Goal: Information Seeking & Learning: Learn about a topic

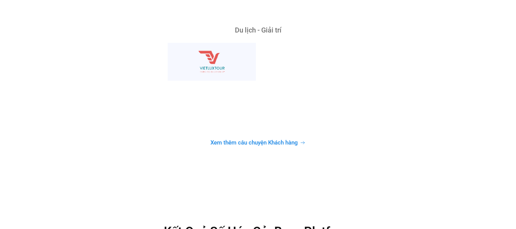
scroll to position [2042, 0]
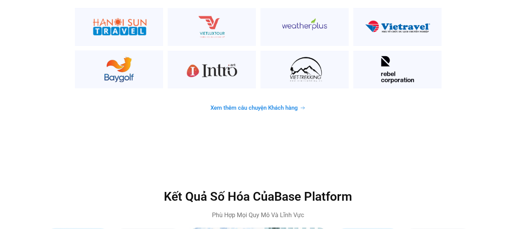
click at [285, 105] on span "Xem thêm câu chuyện Khách hàng" at bounding box center [253, 108] width 87 height 6
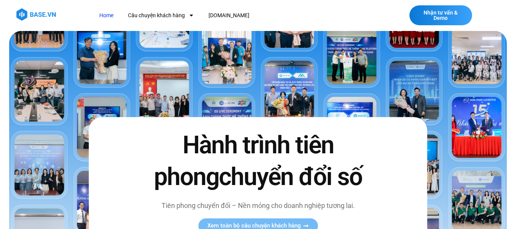
scroll to position [0, 0]
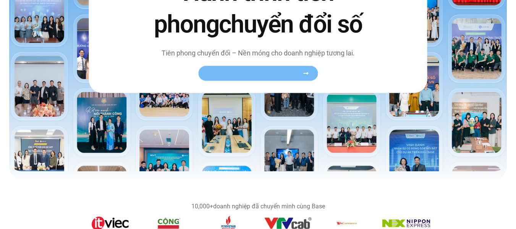
click at [270, 73] on span "Xem toàn bộ câu chuyện khách hàng" at bounding box center [254, 73] width 94 height 6
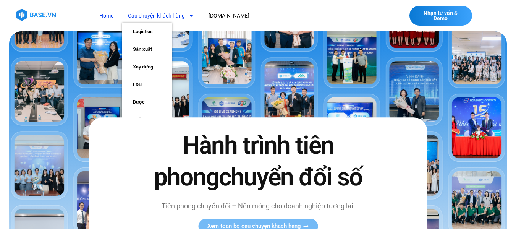
click at [172, 17] on link "Câu chuyện khách hàng" at bounding box center [160, 16] width 77 height 14
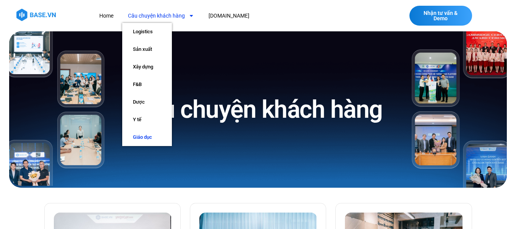
click at [148, 134] on link "Giáo dục" at bounding box center [147, 137] width 50 height 18
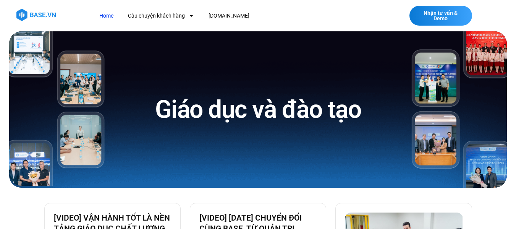
click at [114, 20] on link "Home" at bounding box center [107, 16] width 26 height 14
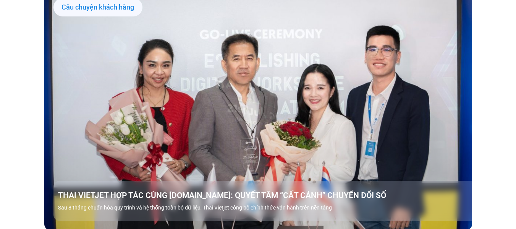
scroll to position [1069, 0]
